Goal: Check status: Check status

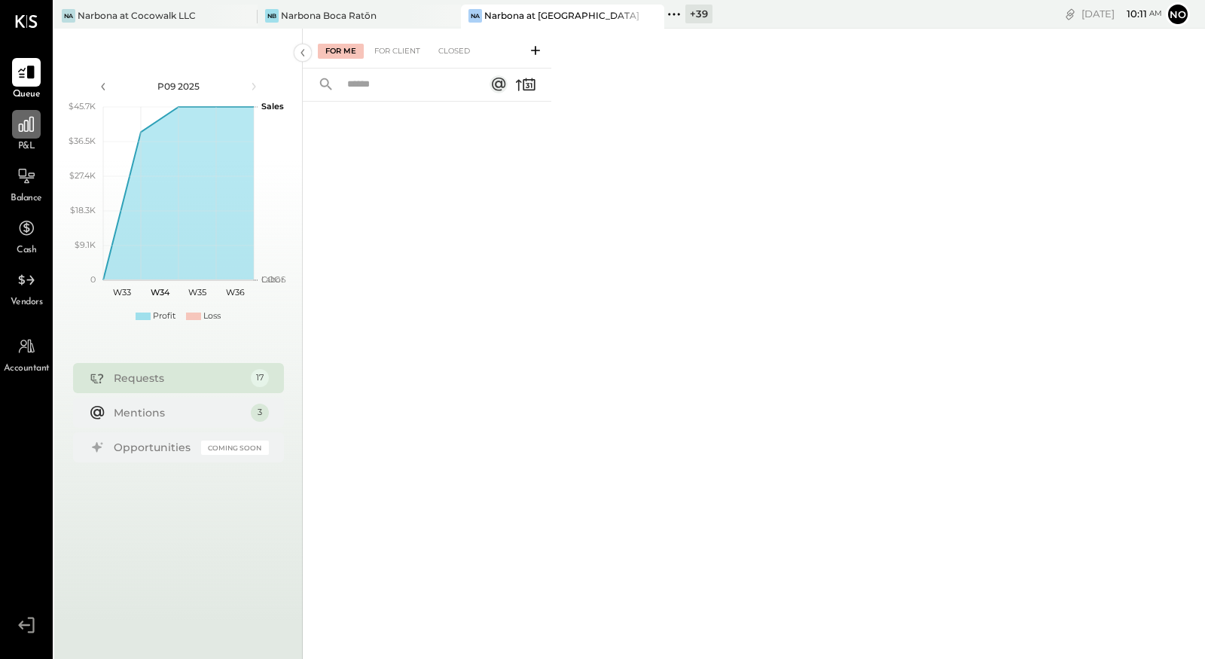
click at [20, 125] on icon at bounding box center [27, 125] width 20 height 20
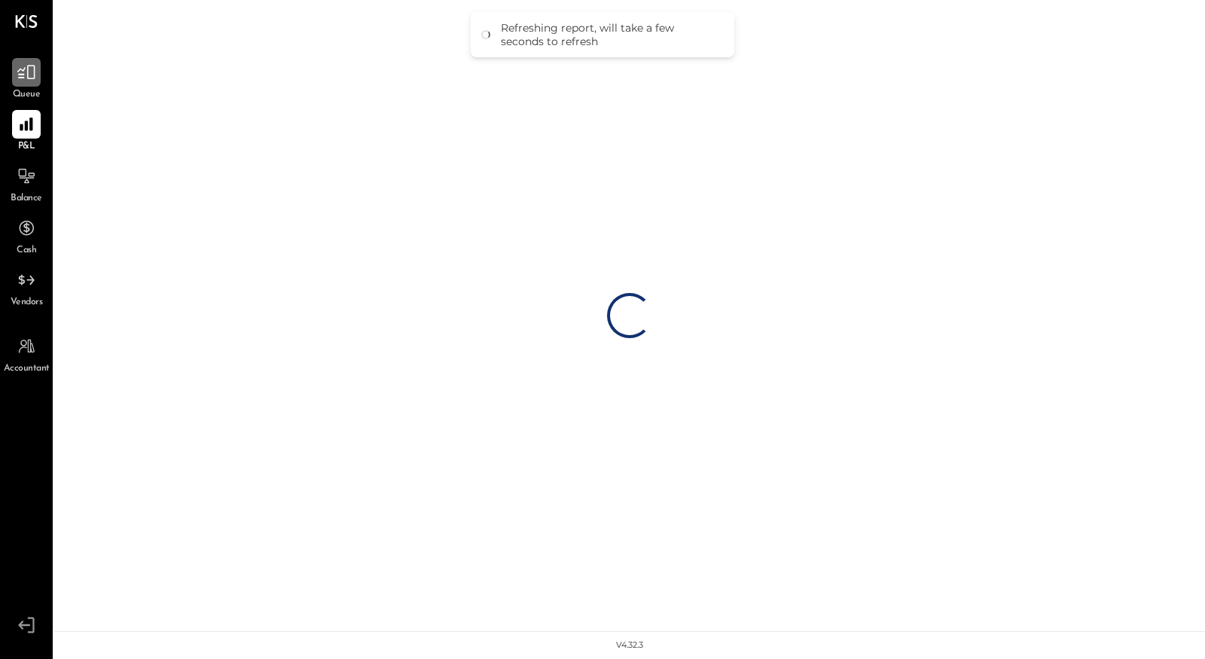
click at [21, 69] on icon at bounding box center [26, 73] width 18 height 14
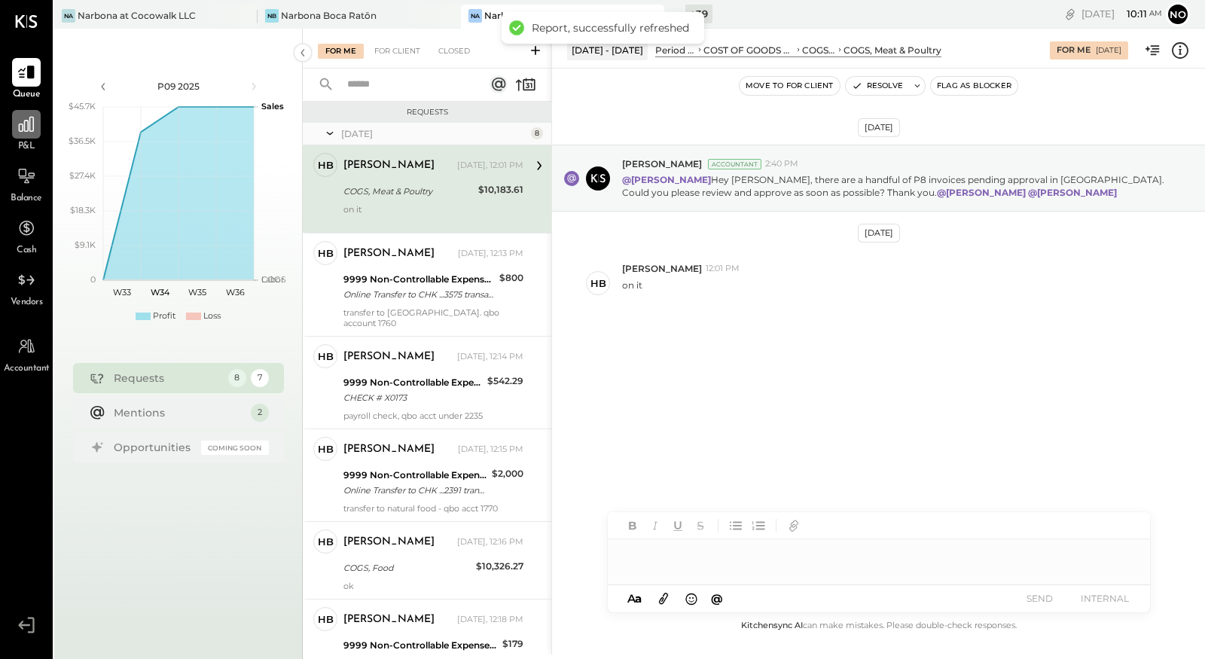
click at [20, 126] on icon at bounding box center [27, 125] width 20 height 20
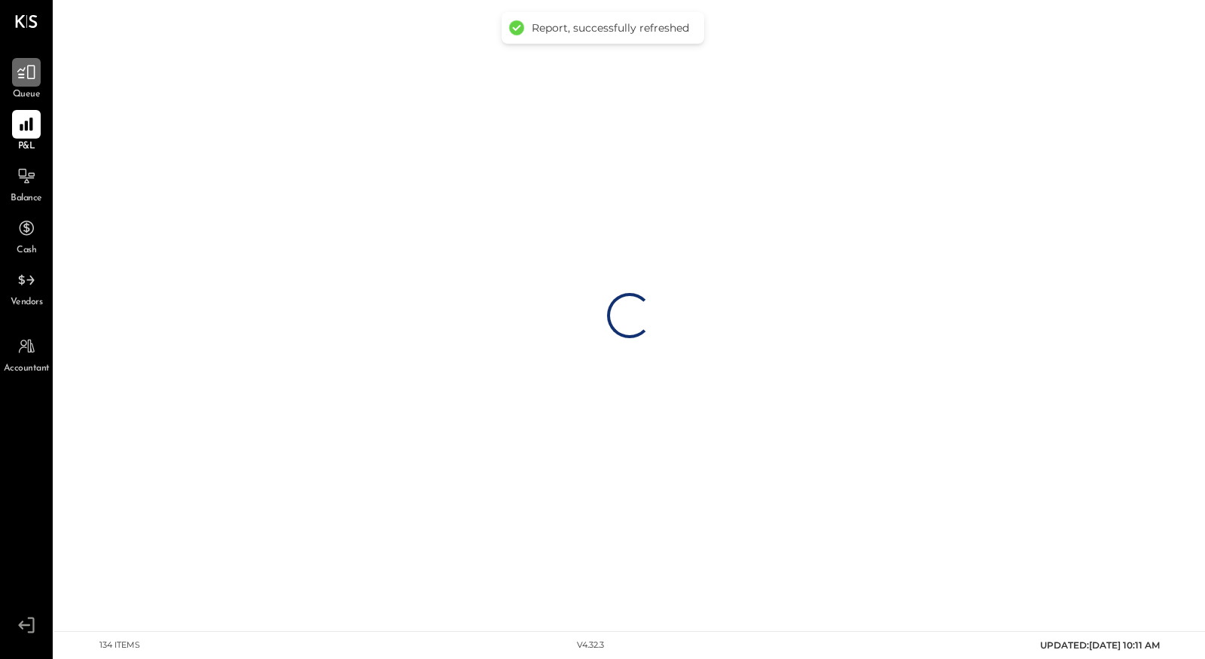
click at [23, 84] on div at bounding box center [26, 72] width 29 height 29
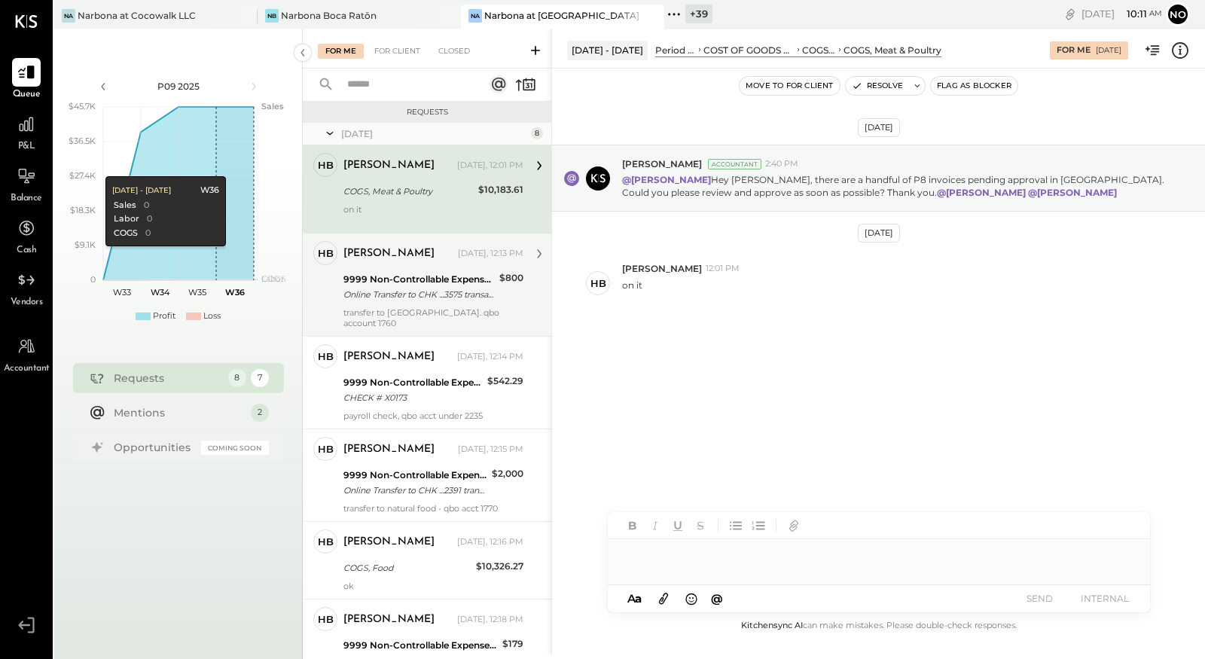
click at [435, 301] on div "Online Transfer to CHK ...3575 transaction#: XXXXXXX3332 08/06" at bounding box center [419, 294] width 151 height 15
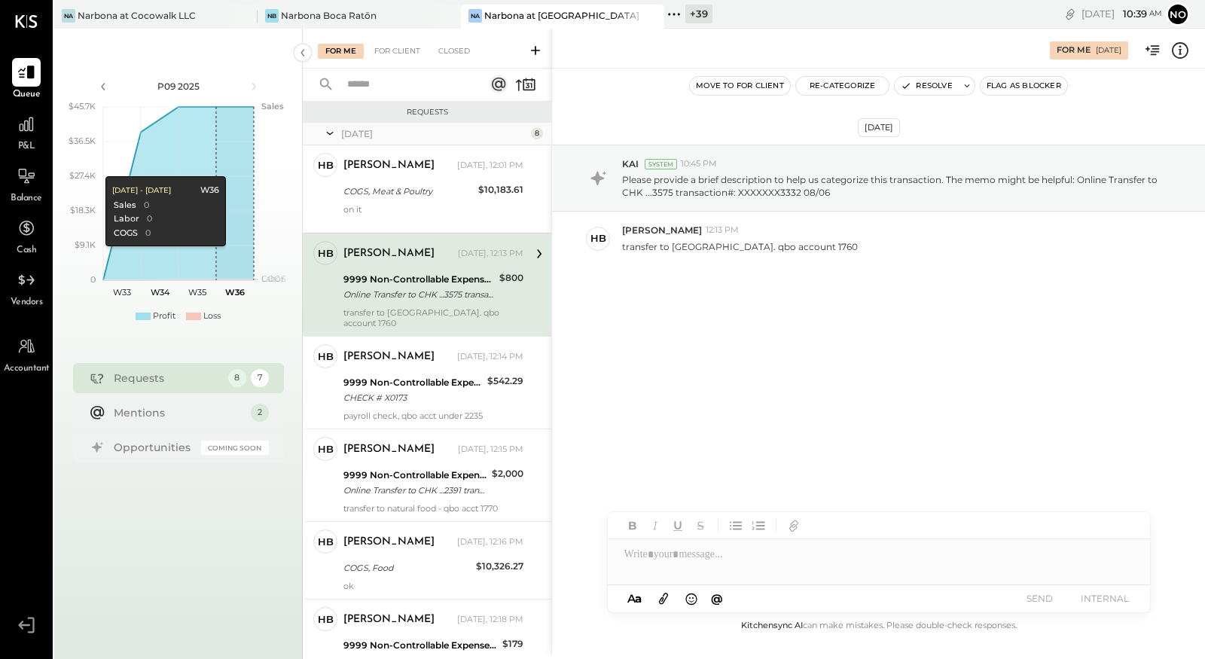
click at [674, 13] on icon at bounding box center [674, 15] width 20 height 20
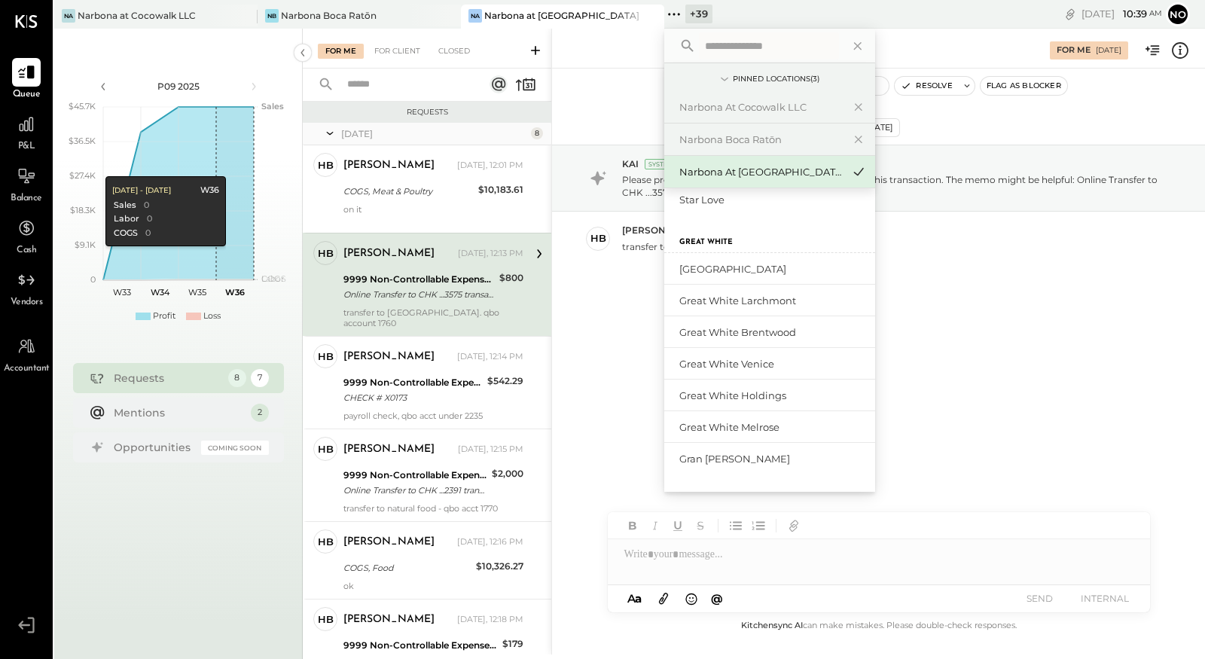
scroll to position [185, 0]
